Goal: Check status: Check status

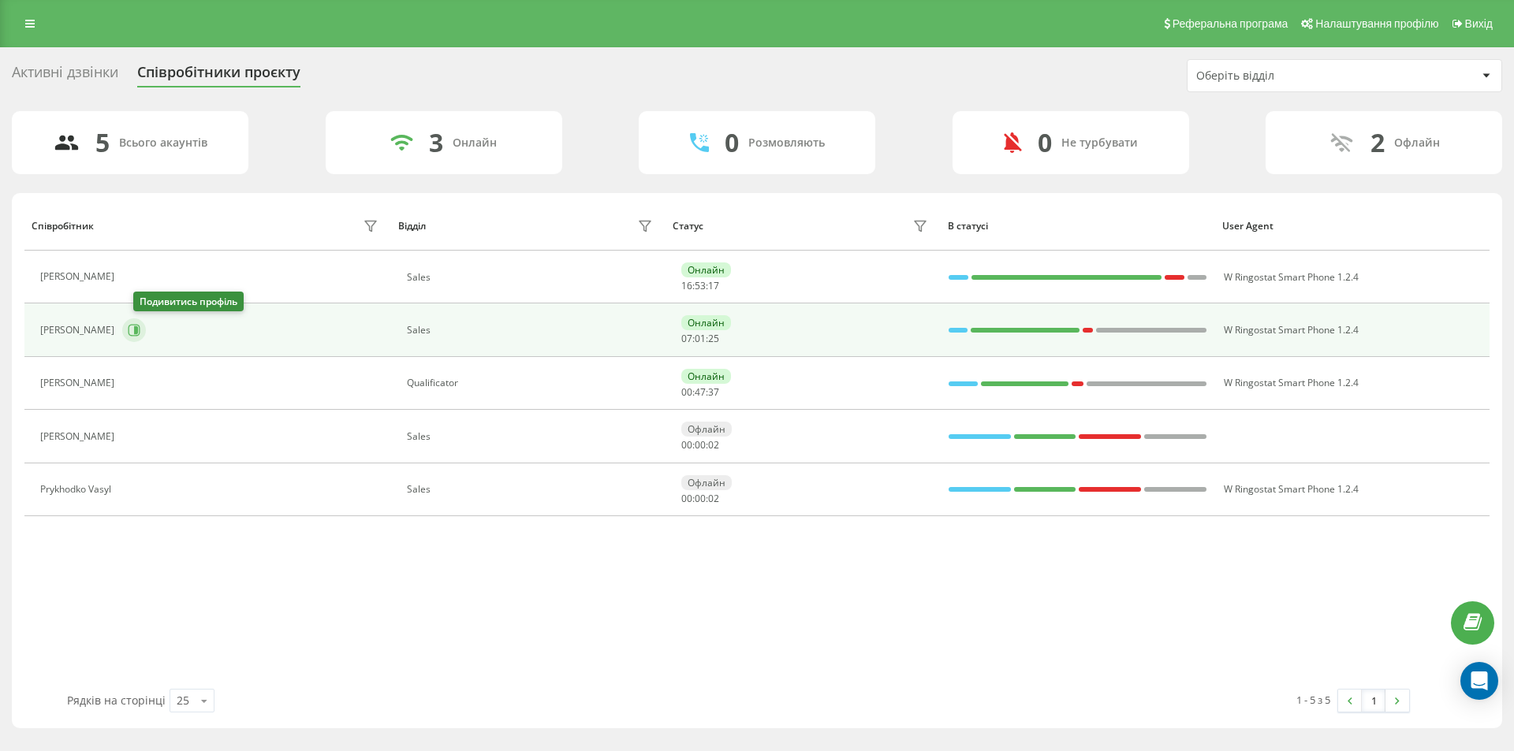
click at [138, 334] on button at bounding box center [134, 331] width 24 height 24
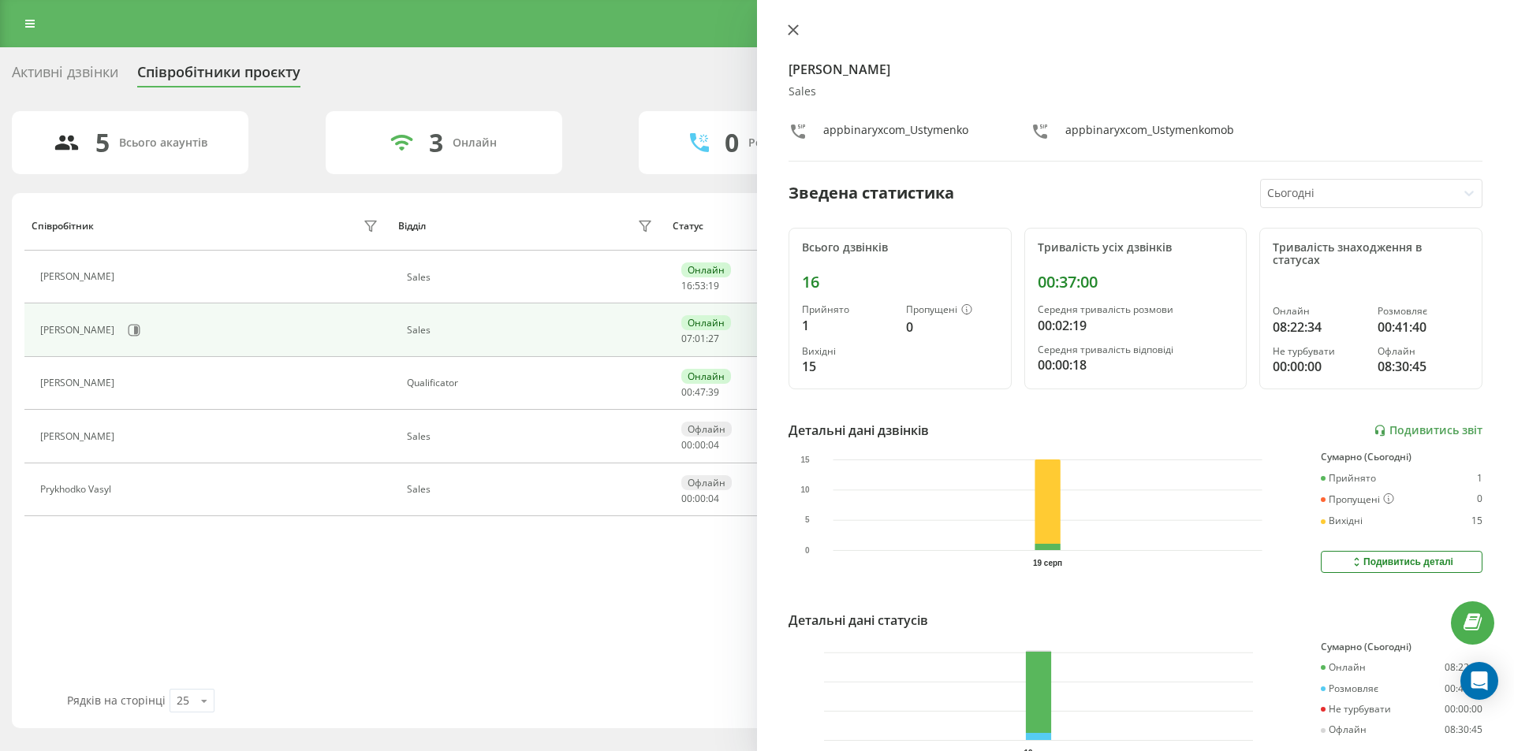
click at [796, 28] on icon at bounding box center [792, 29] width 9 height 9
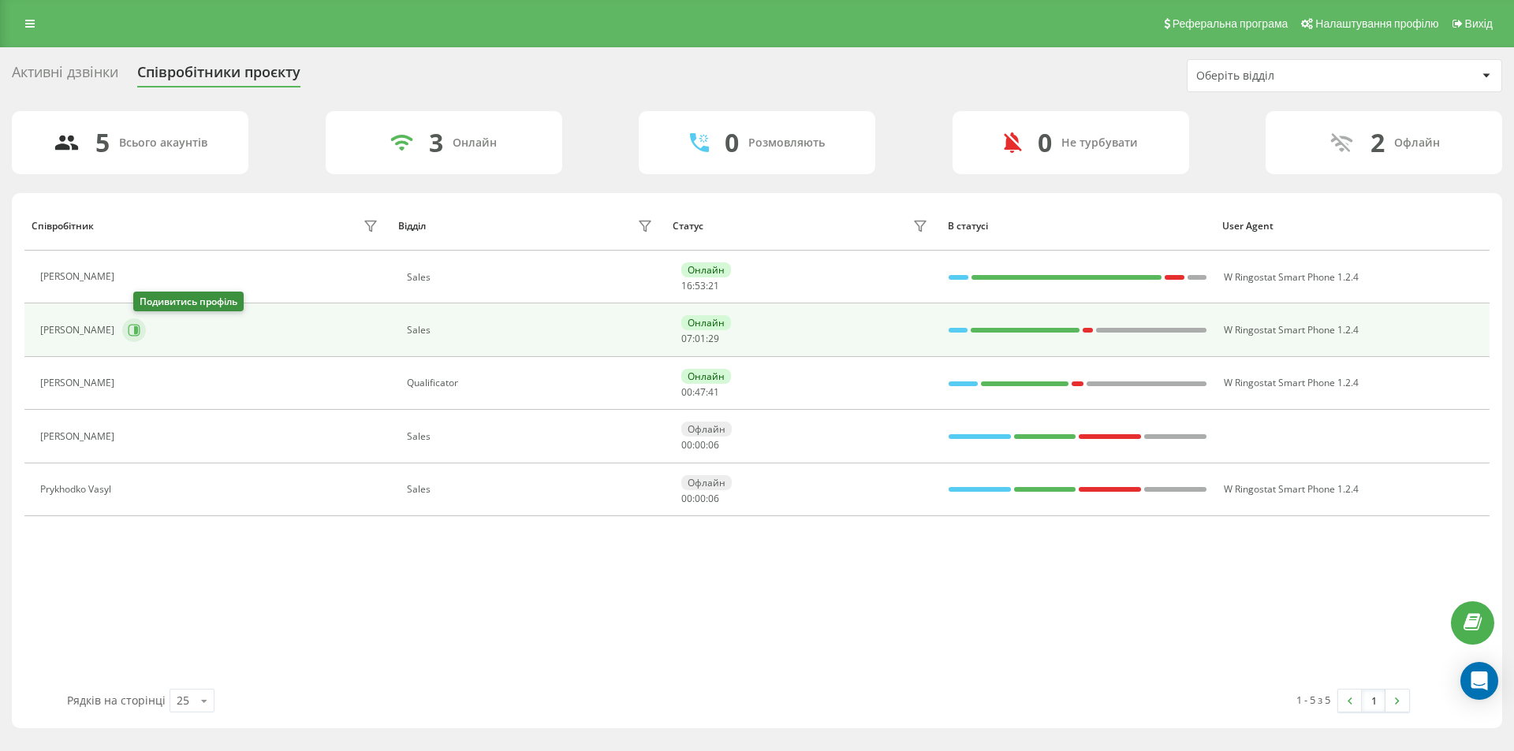
click at [137, 333] on button at bounding box center [134, 331] width 24 height 24
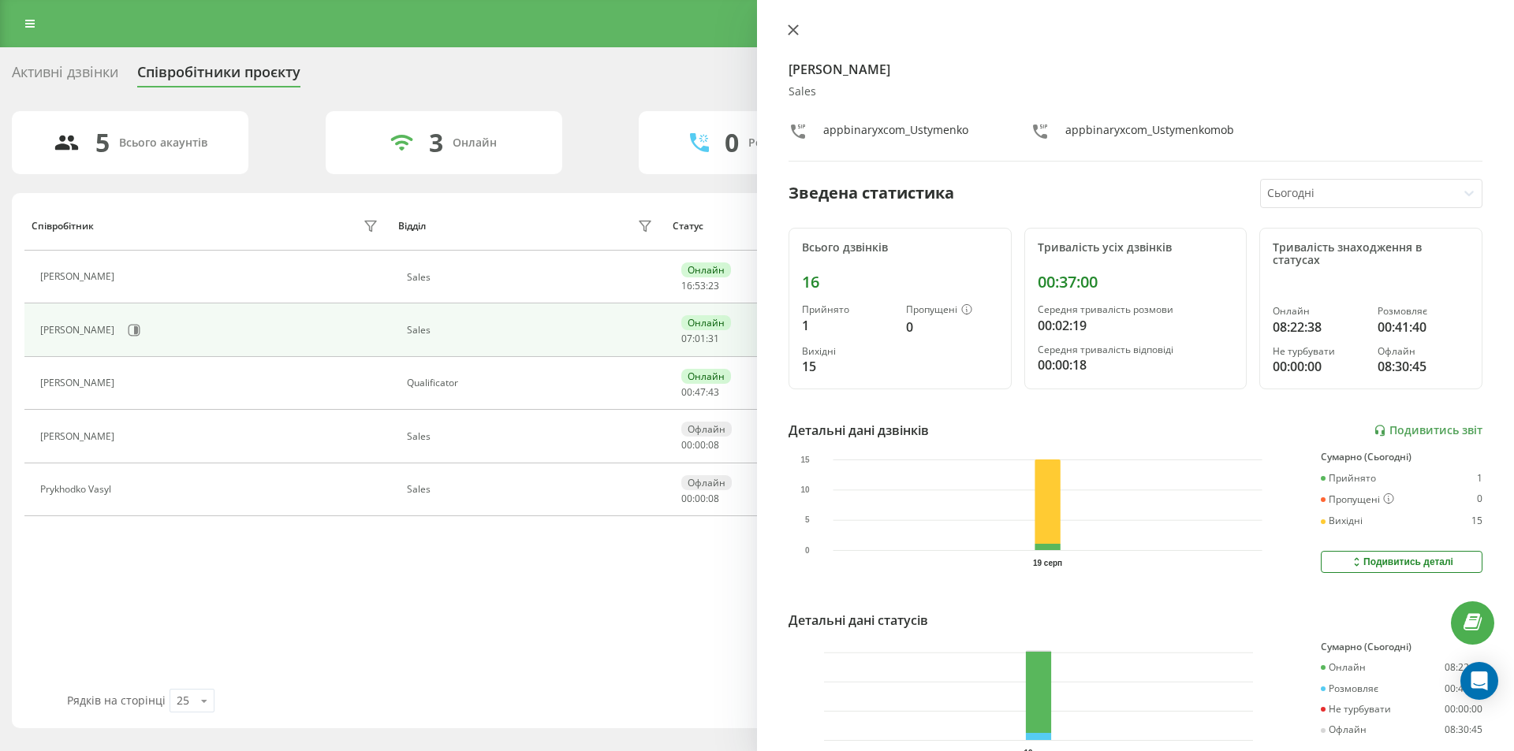
click at [790, 26] on icon at bounding box center [792, 29] width 9 height 9
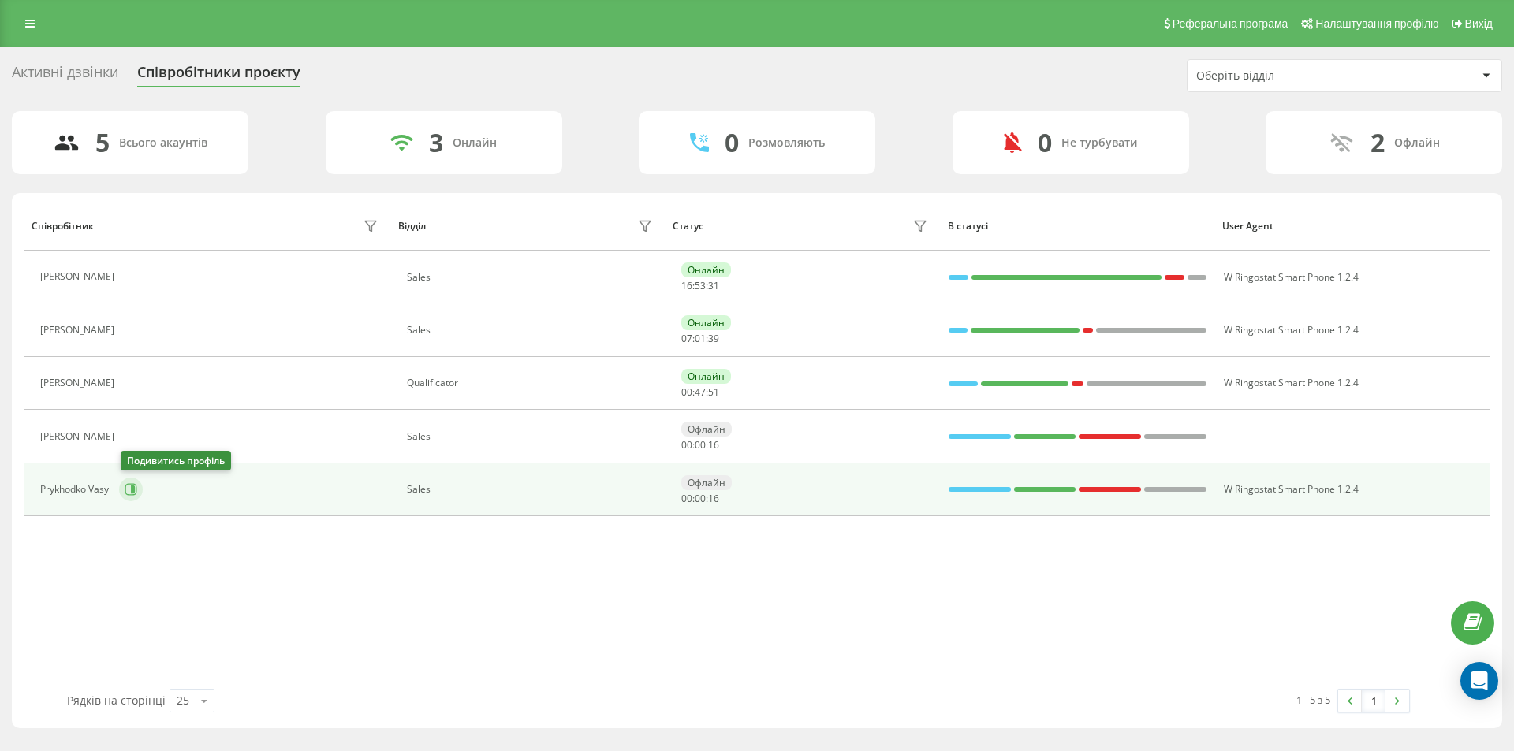
click at [132, 490] on icon at bounding box center [133, 490] width 4 height 8
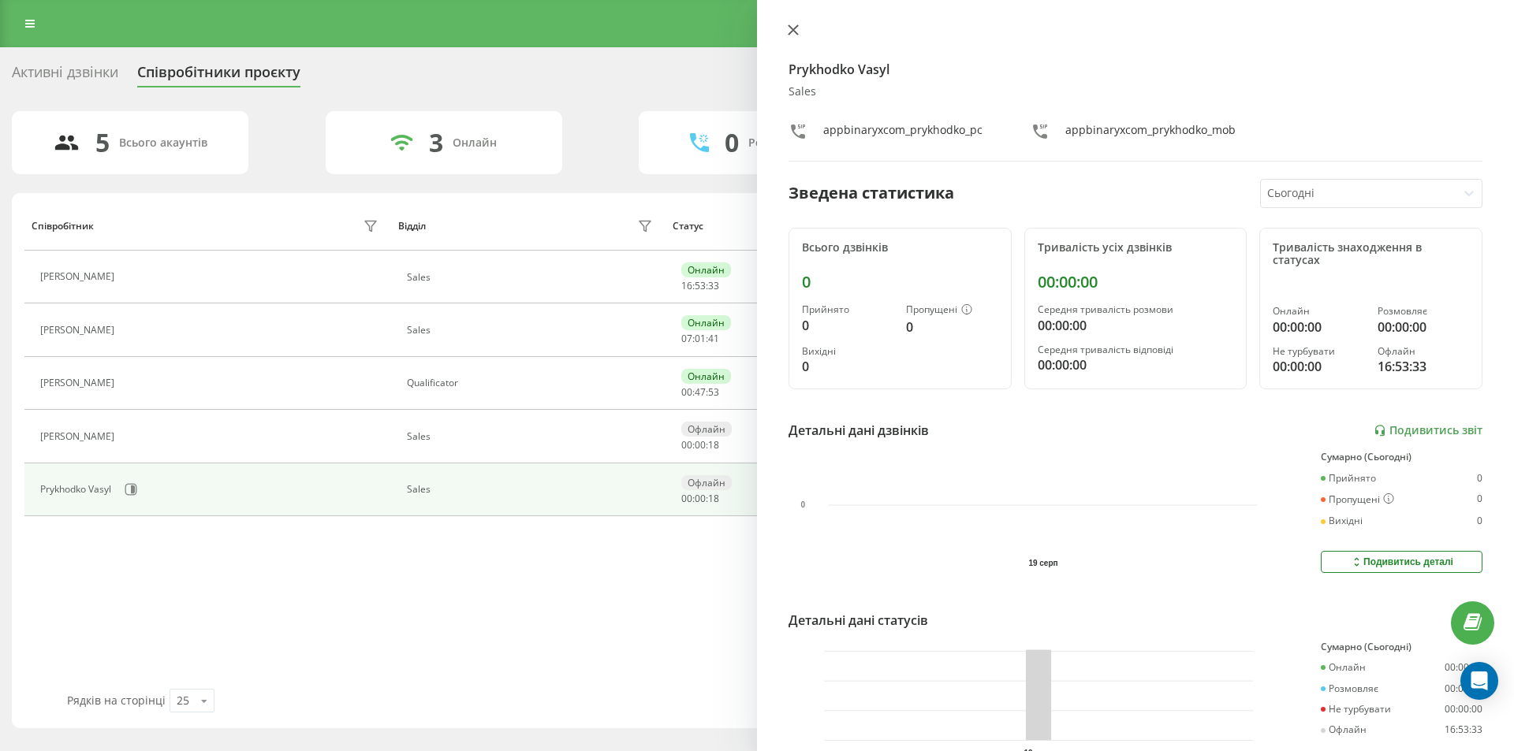
click at [799, 28] on button at bounding box center [793, 31] width 20 height 15
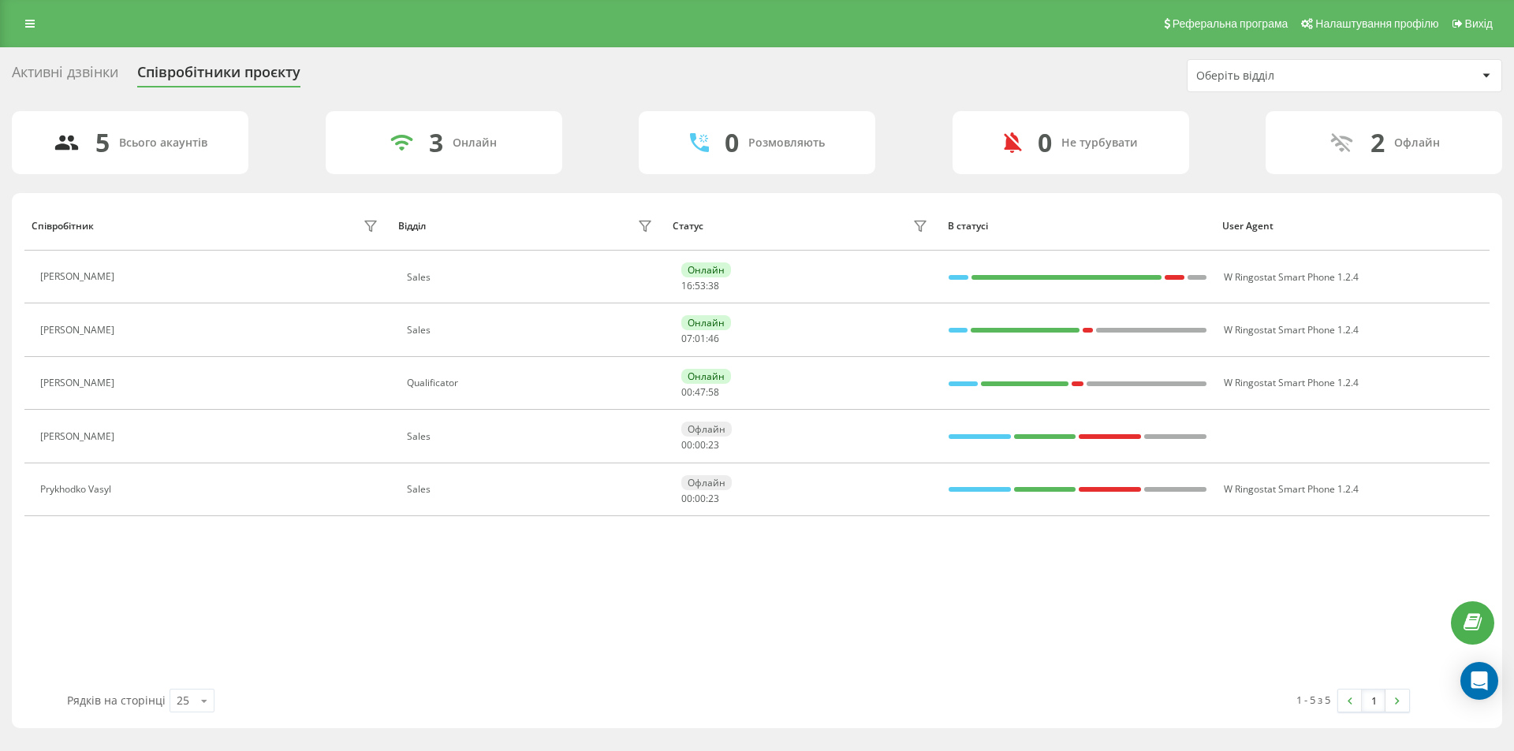
click at [540, 62] on div "Активні дзвінки Співробітники проєкту Оберіть відділ" at bounding box center [757, 75] width 1490 height 33
